Goal: Task Accomplishment & Management: Use online tool/utility

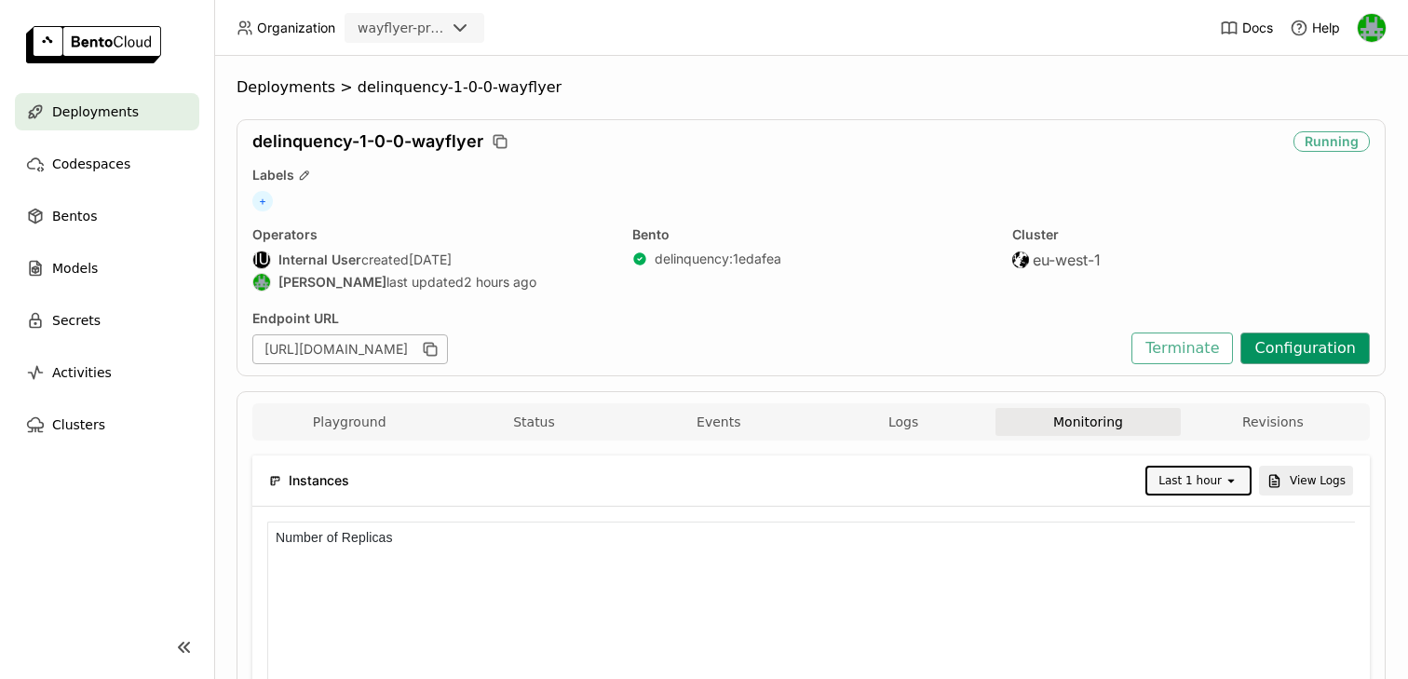
click at [1314, 334] on button "Configuration" at bounding box center [1304, 348] width 129 height 32
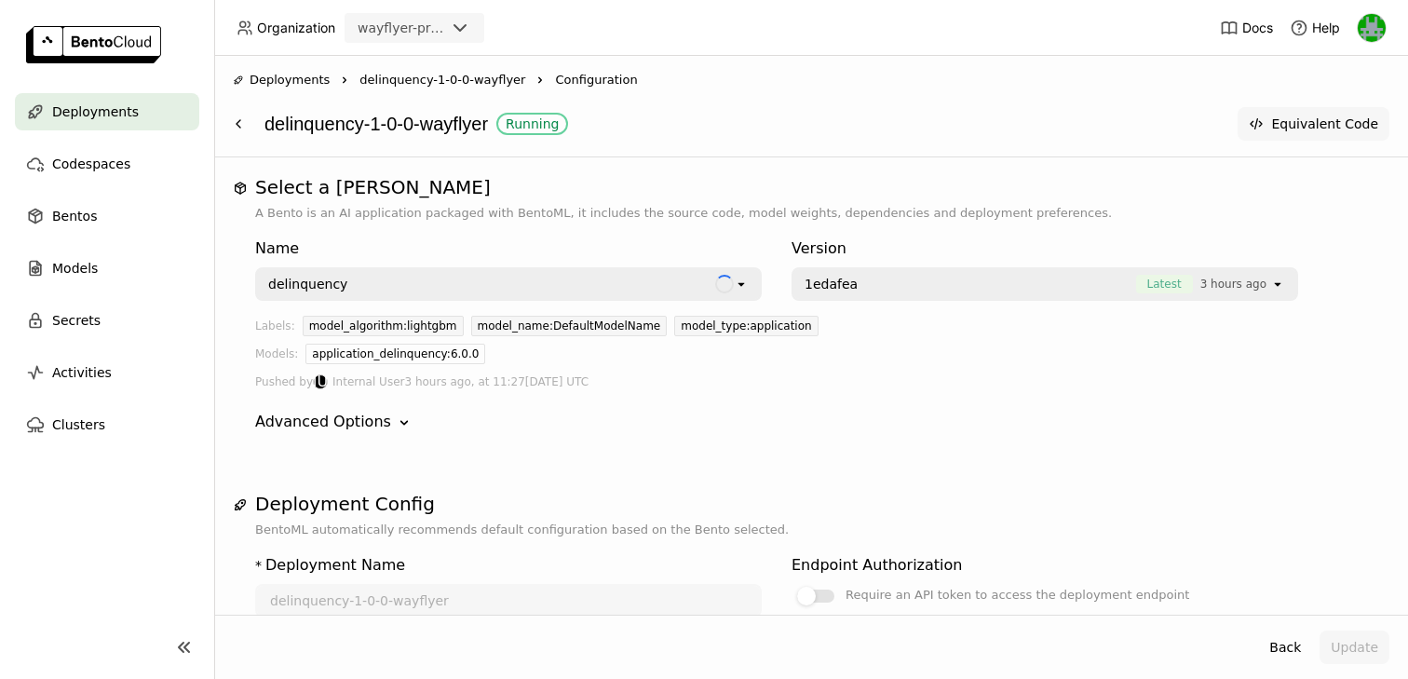
click at [1323, 130] on button "Equivalent Code" at bounding box center [1314, 124] width 152 height 34
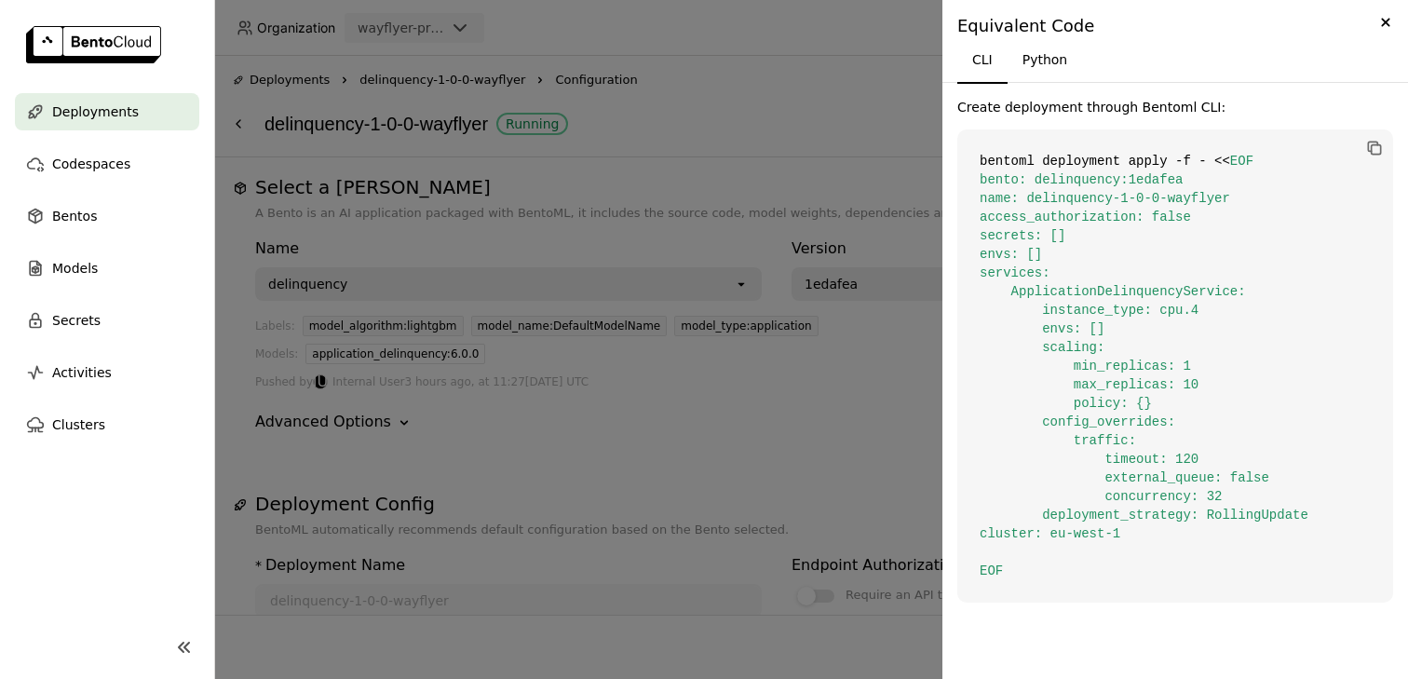
click at [1074, 420] on span "EOF bento: delinquency:1edafea name: delinquency-1-0-0-wayflyer access_authoriz…" at bounding box center [1144, 366] width 329 height 425
copy span "config_overrides"
click at [1021, 57] on button "Python" at bounding box center [1045, 59] width 75 height 45
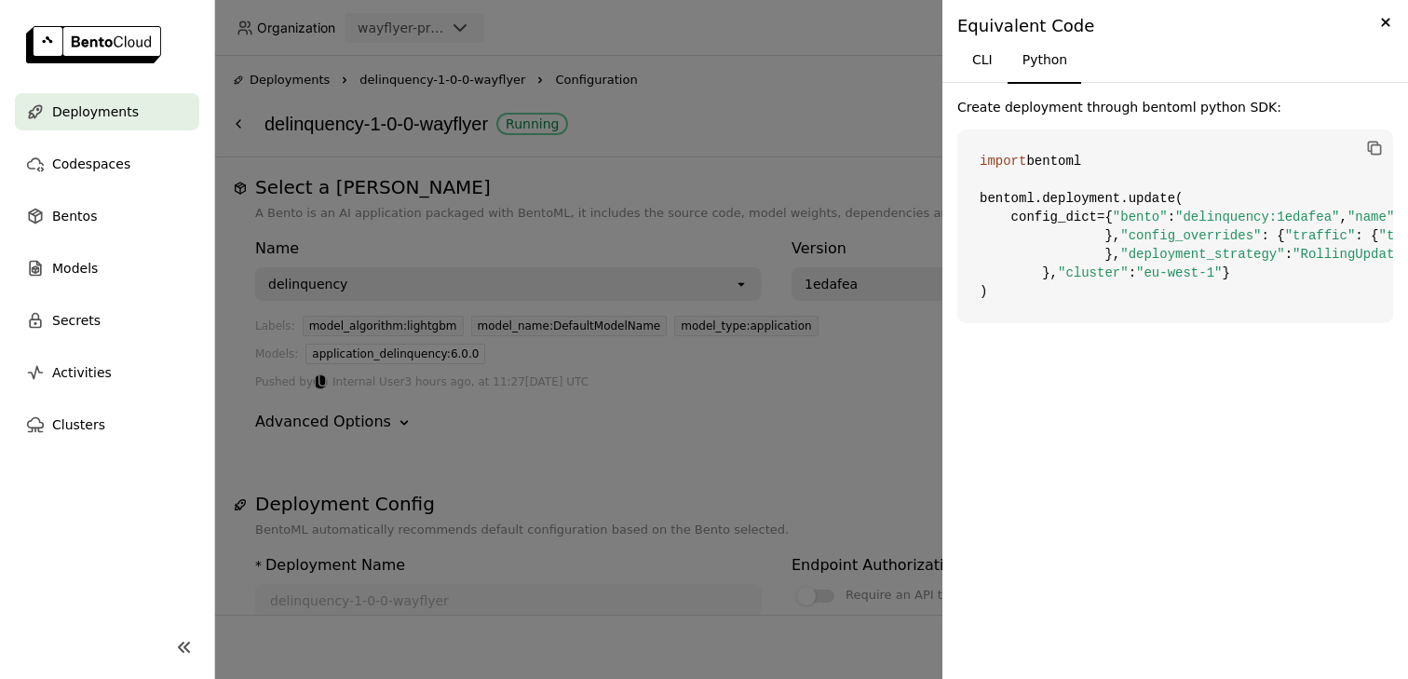
click at [956, 52] on div "CLI Python" at bounding box center [1175, 59] width 466 height 45
click at [971, 53] on button "CLI" at bounding box center [982, 59] width 50 height 45
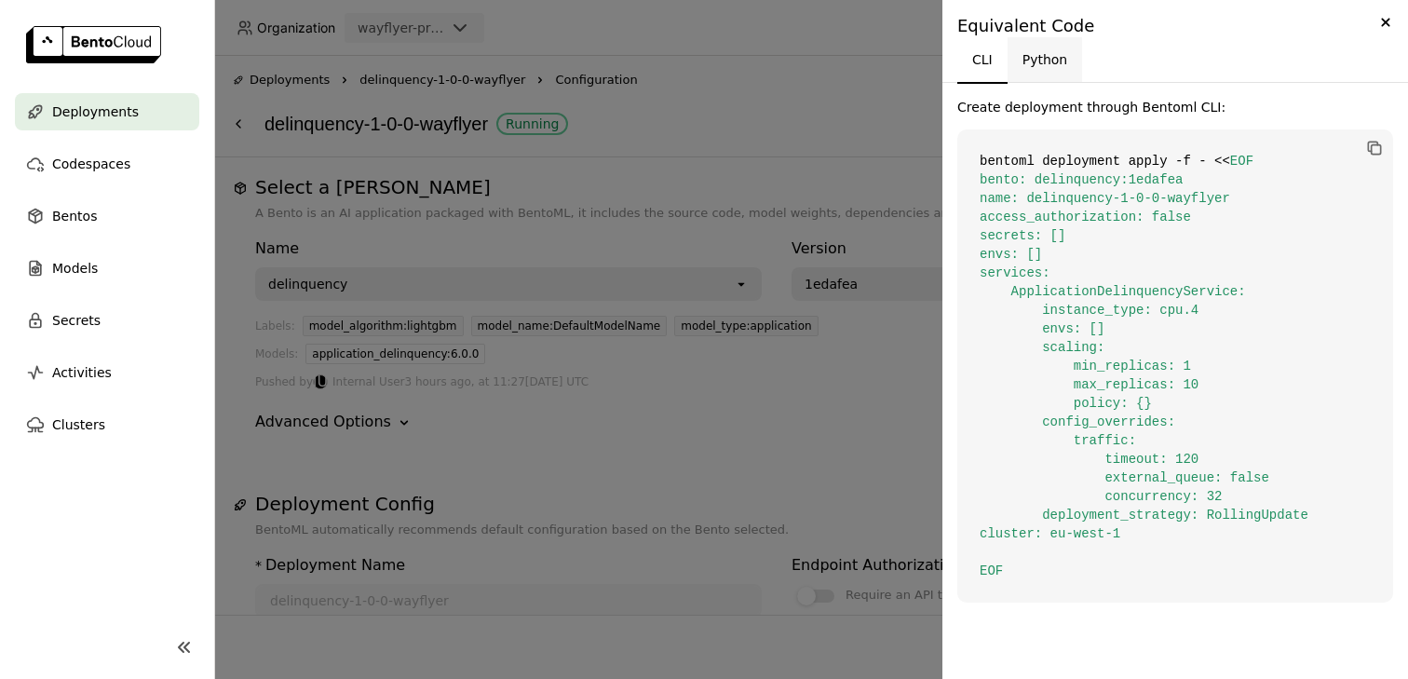
click at [1040, 61] on button "Python" at bounding box center [1045, 59] width 75 height 45
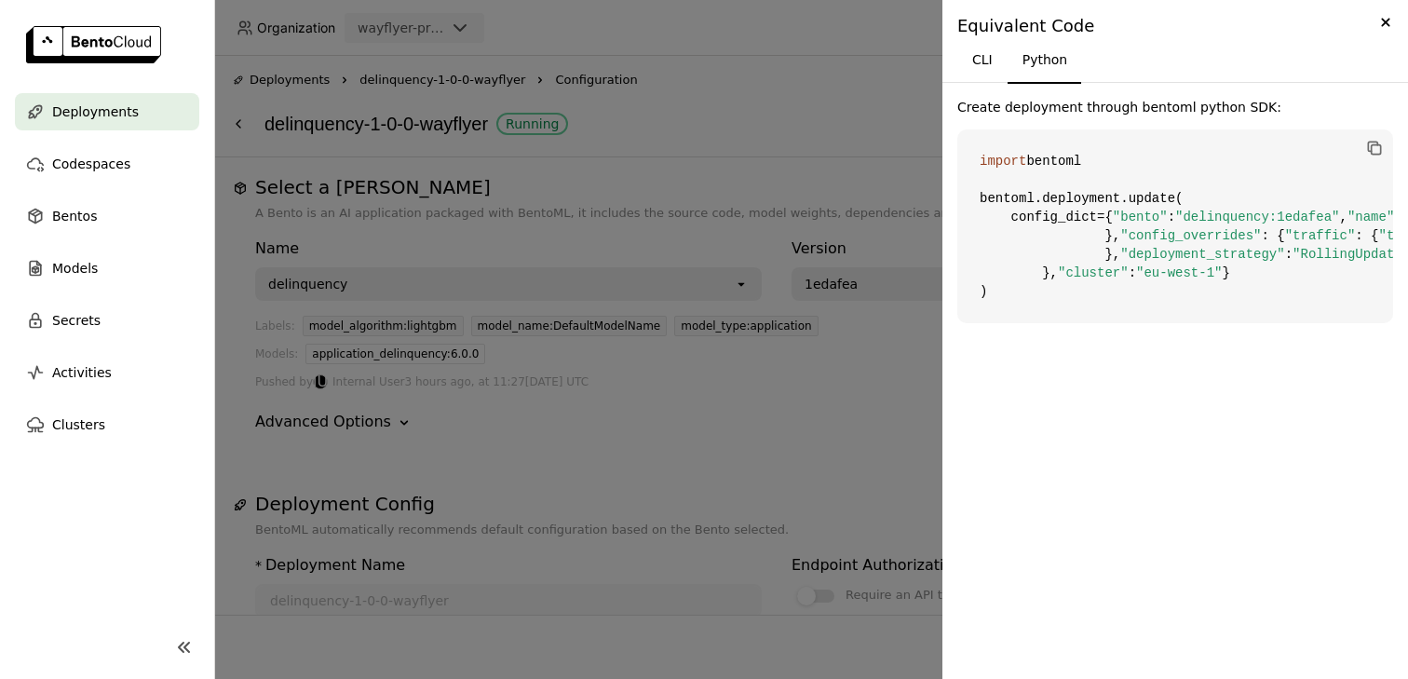
click at [1164, 243] on span ""config_overrides"" at bounding box center [1190, 235] width 141 height 15
copy span "config_overrides"
click at [782, 81] on div at bounding box center [704, 339] width 1408 height 679
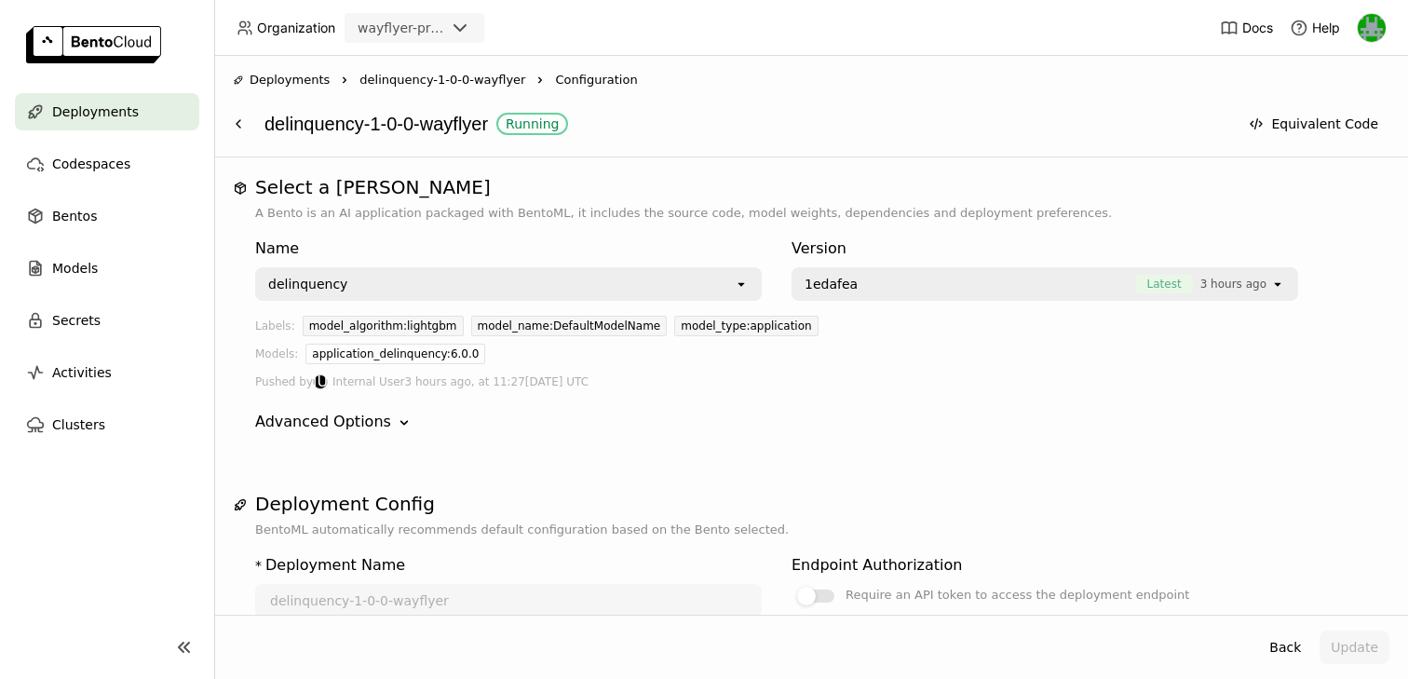
click at [134, 113] on div "Deployments" at bounding box center [107, 111] width 184 height 37
